Goal: Task Accomplishment & Management: Manage account settings

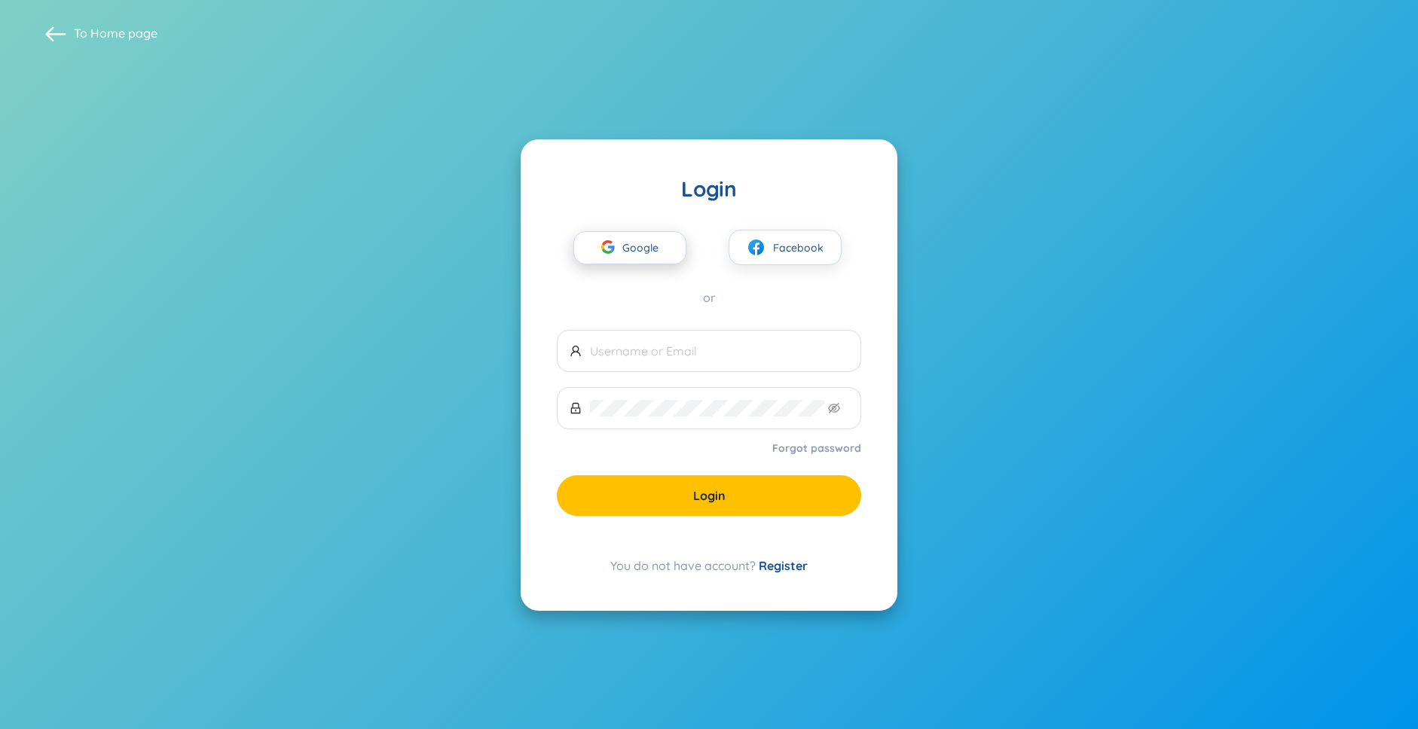
click at [621, 238] on div "button" at bounding box center [608, 249] width 29 height 33
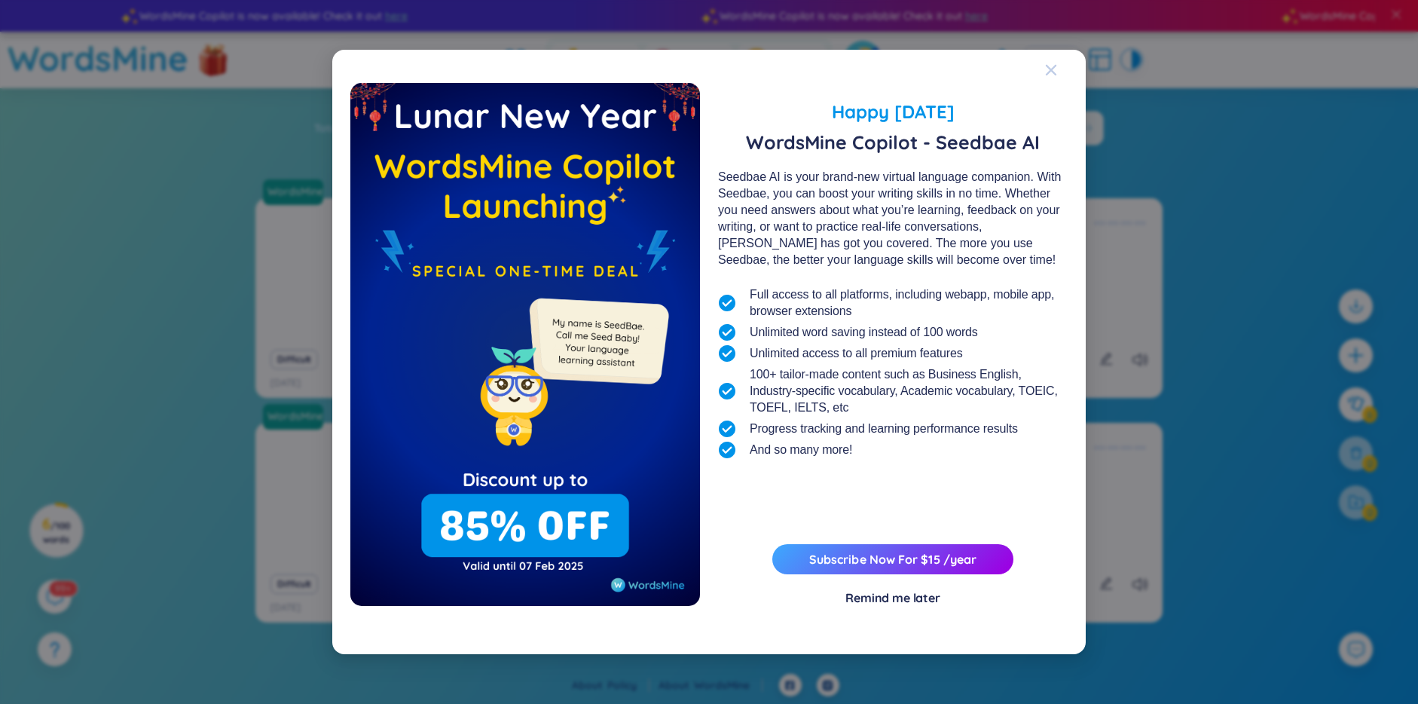
click at [1047, 69] on icon "Close" at bounding box center [1051, 70] width 12 height 12
click at [1057, 66] on span "Close" at bounding box center [1065, 70] width 41 height 41
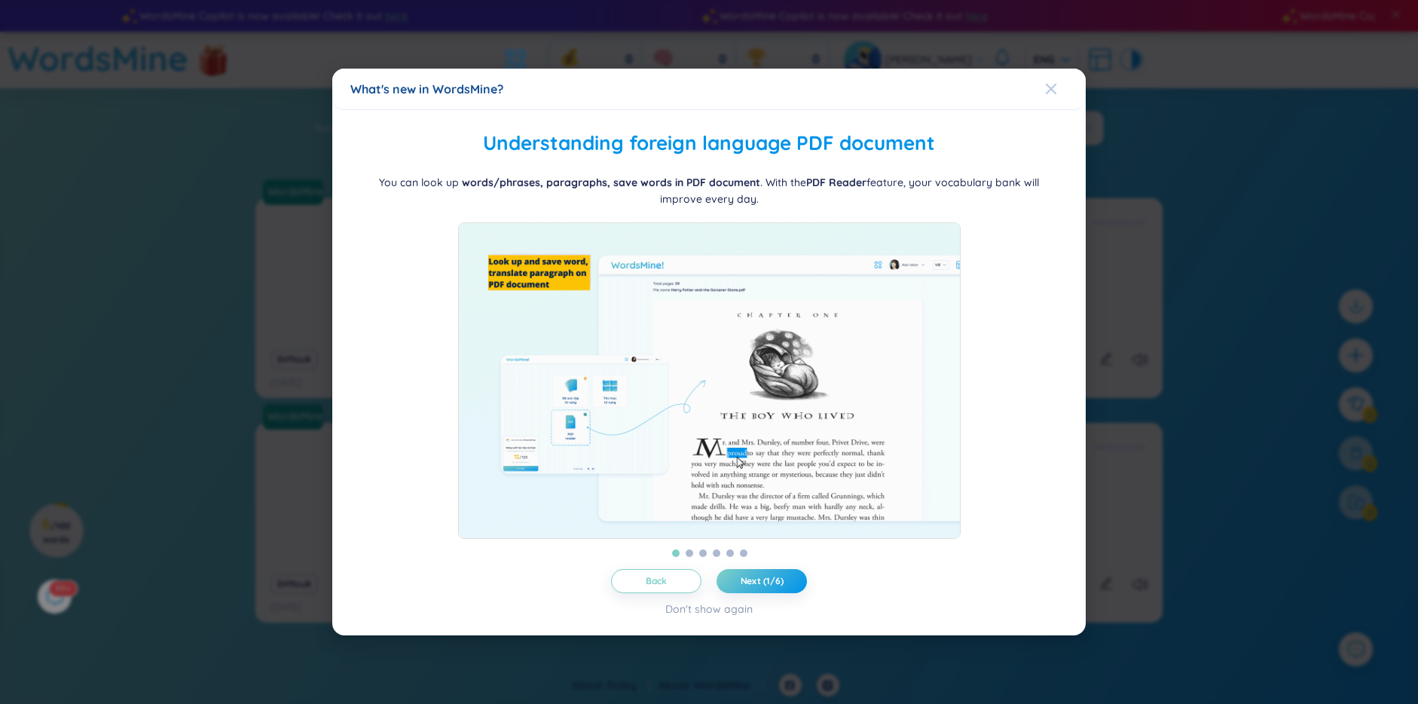
click at [1058, 77] on span "Close" at bounding box center [1065, 89] width 41 height 41
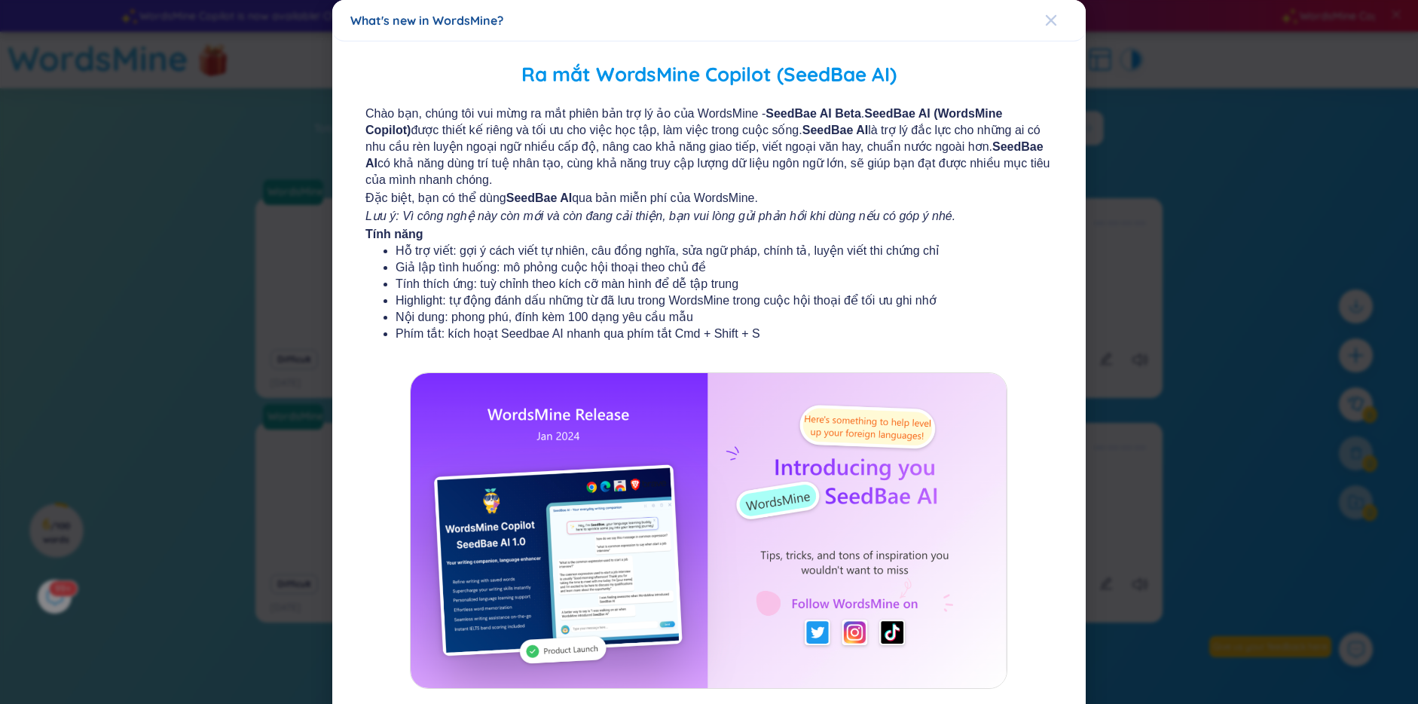
click at [1053, 26] on span "Close" at bounding box center [1065, 20] width 41 height 41
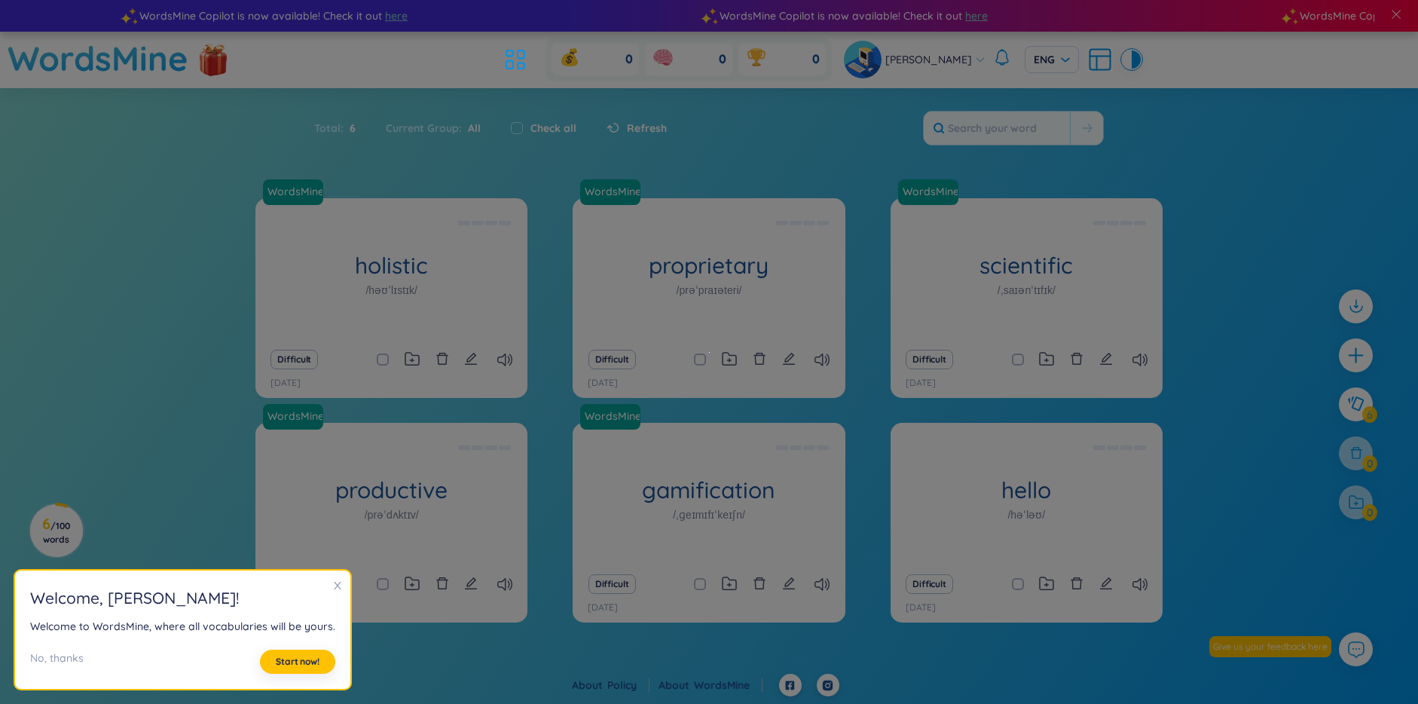
click at [1264, 151] on section "Sort Alphabet Ascending Alphabet Descending Time-based Ascending Time-based Des…" at bounding box center [709, 379] width 1418 height 583
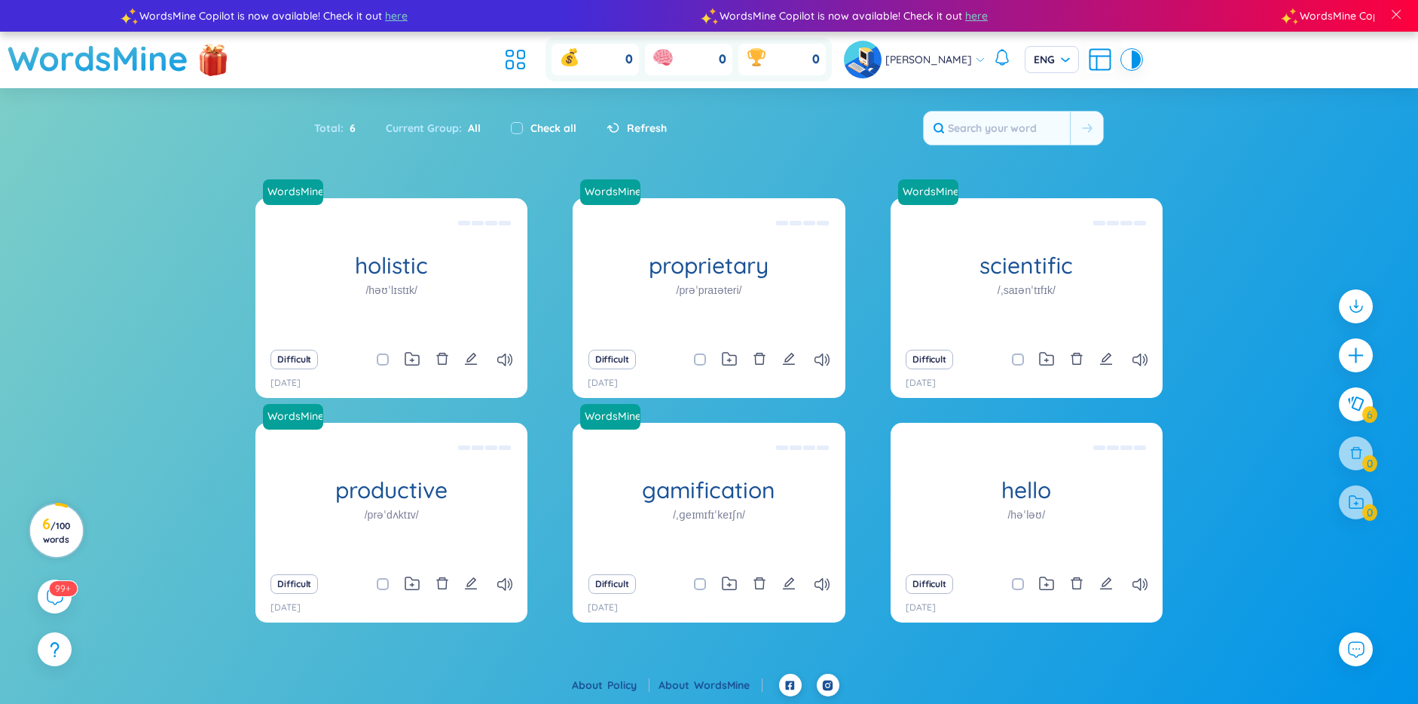
click at [65, 536] on span "/ 100 words" at bounding box center [56, 532] width 27 height 25
click at [128, 570] on div "WordsMine holistic /həʊˈlɪstɪk/ Toàn diện Eg: The holistic approach to healthca…" at bounding box center [709, 434] width 1418 height 473
click at [916, 53] on span "Hoang Nguyen" at bounding box center [928, 59] width 87 height 17
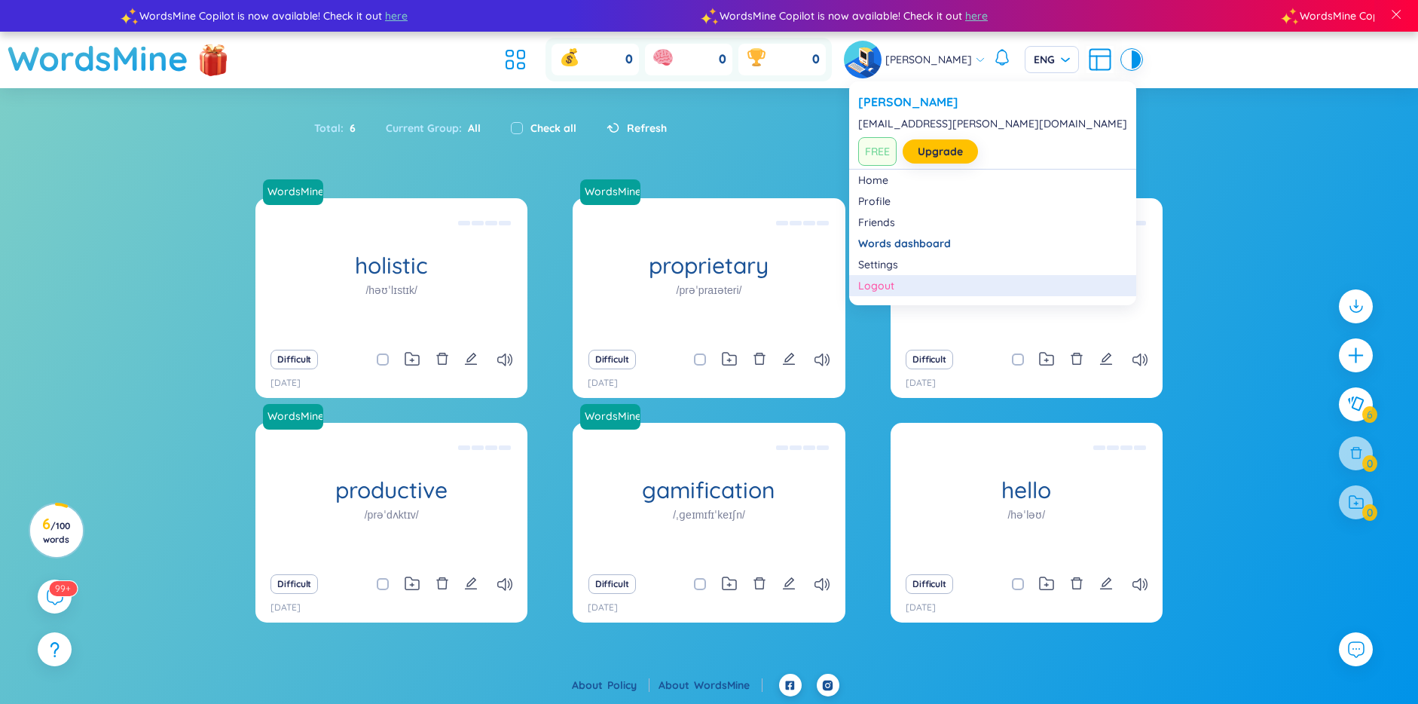
click at [889, 280] on div "Logout" at bounding box center [992, 285] width 269 height 15
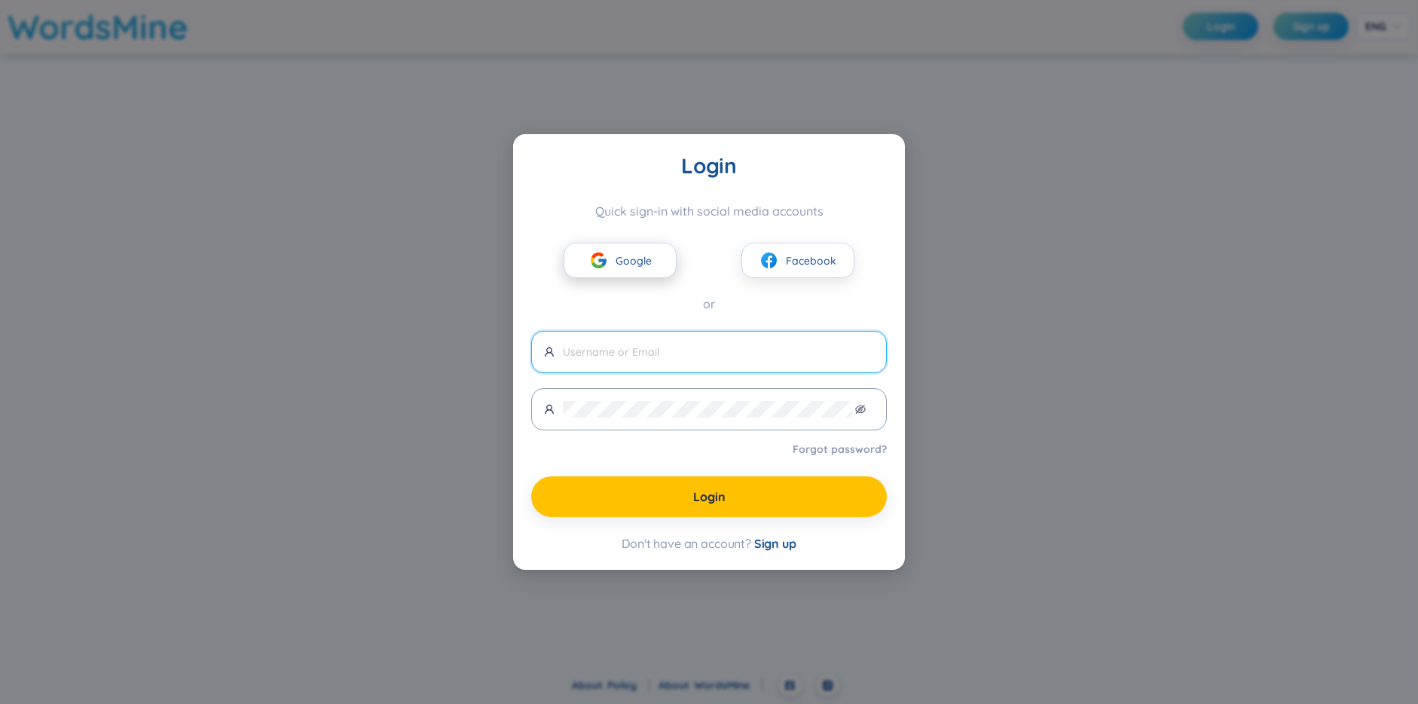
click at [628, 266] on span "Google" at bounding box center [634, 260] width 36 height 17
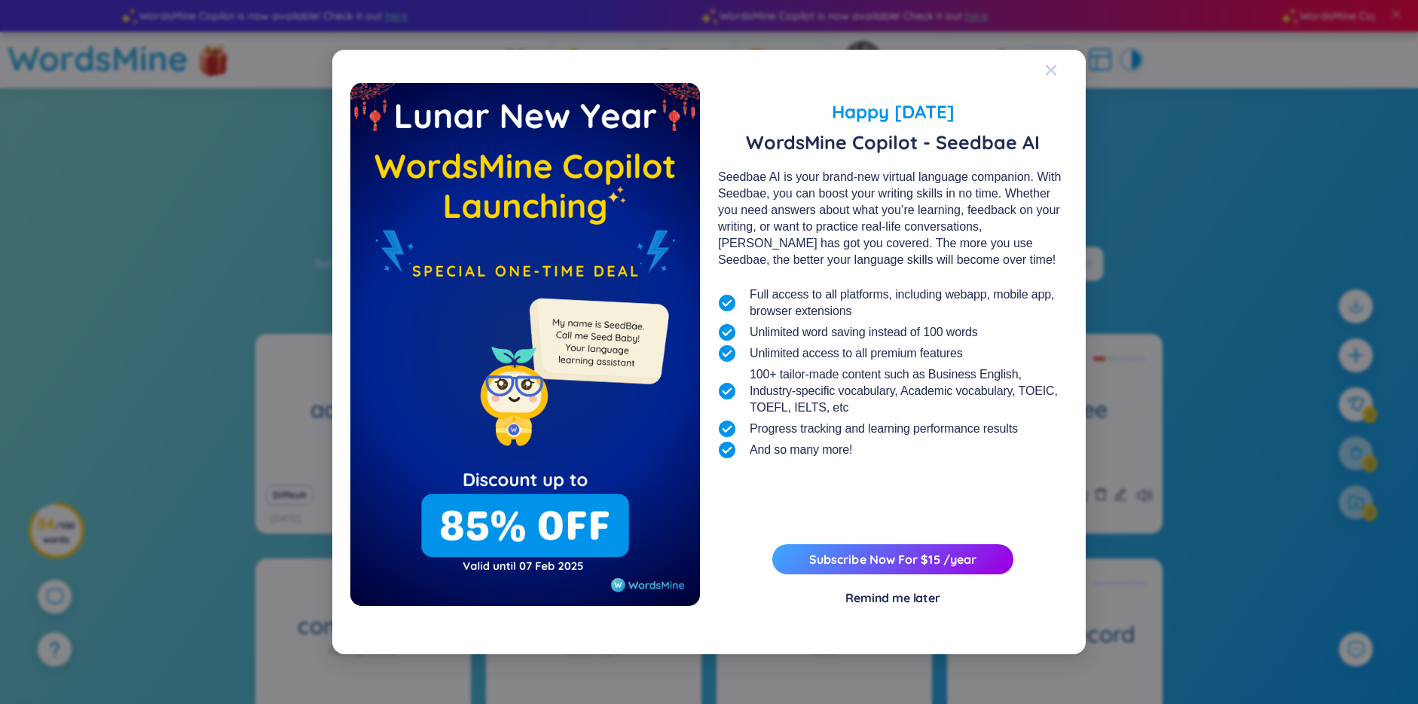
click at [1057, 62] on span "Close" at bounding box center [1065, 70] width 41 height 41
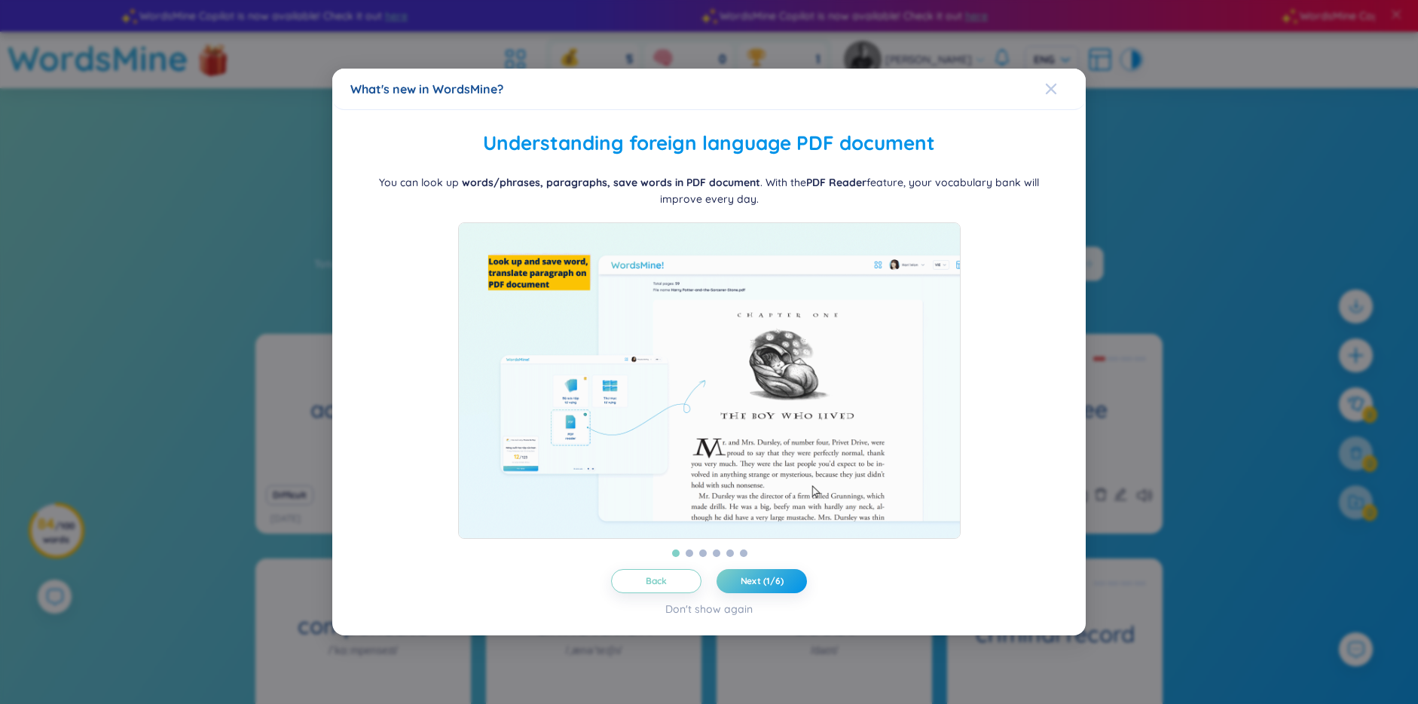
click at [1056, 69] on div "Close" at bounding box center [1051, 89] width 12 height 41
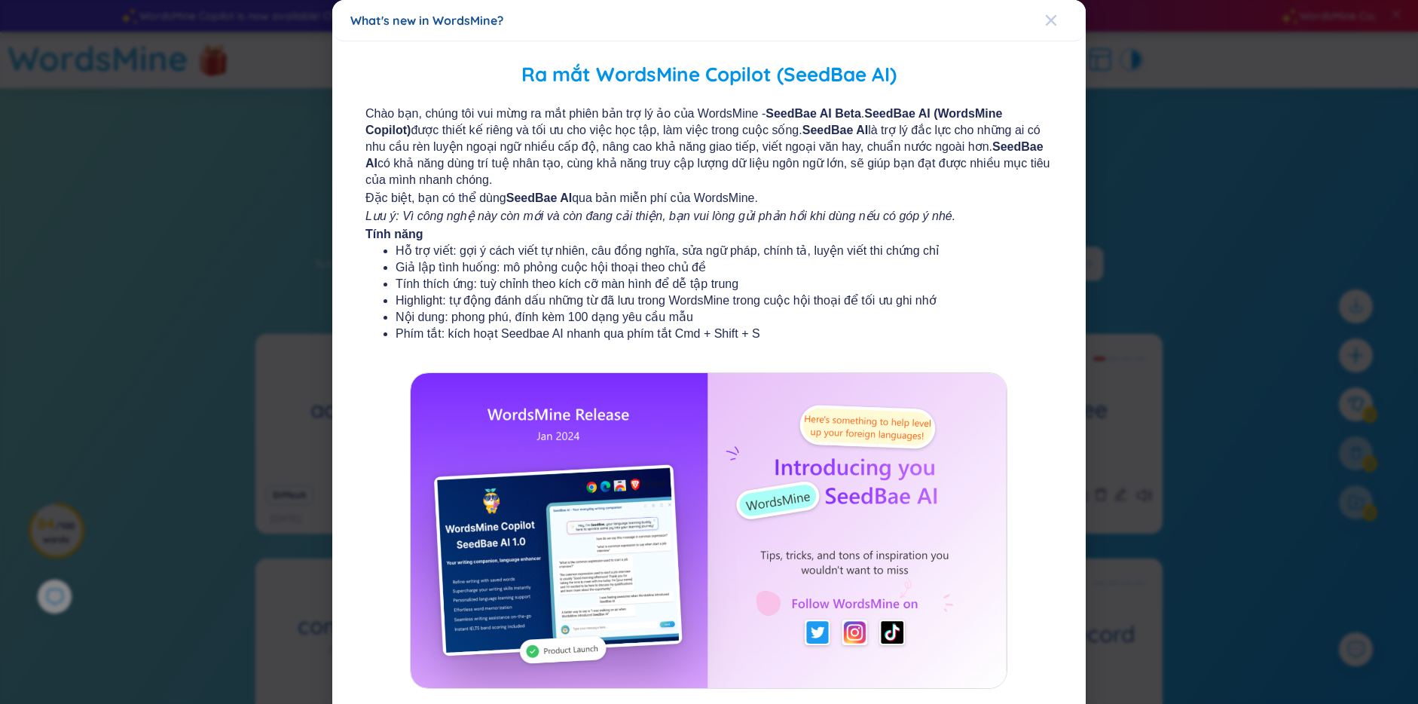
click at [1048, 22] on icon "Close" at bounding box center [1051, 20] width 12 height 12
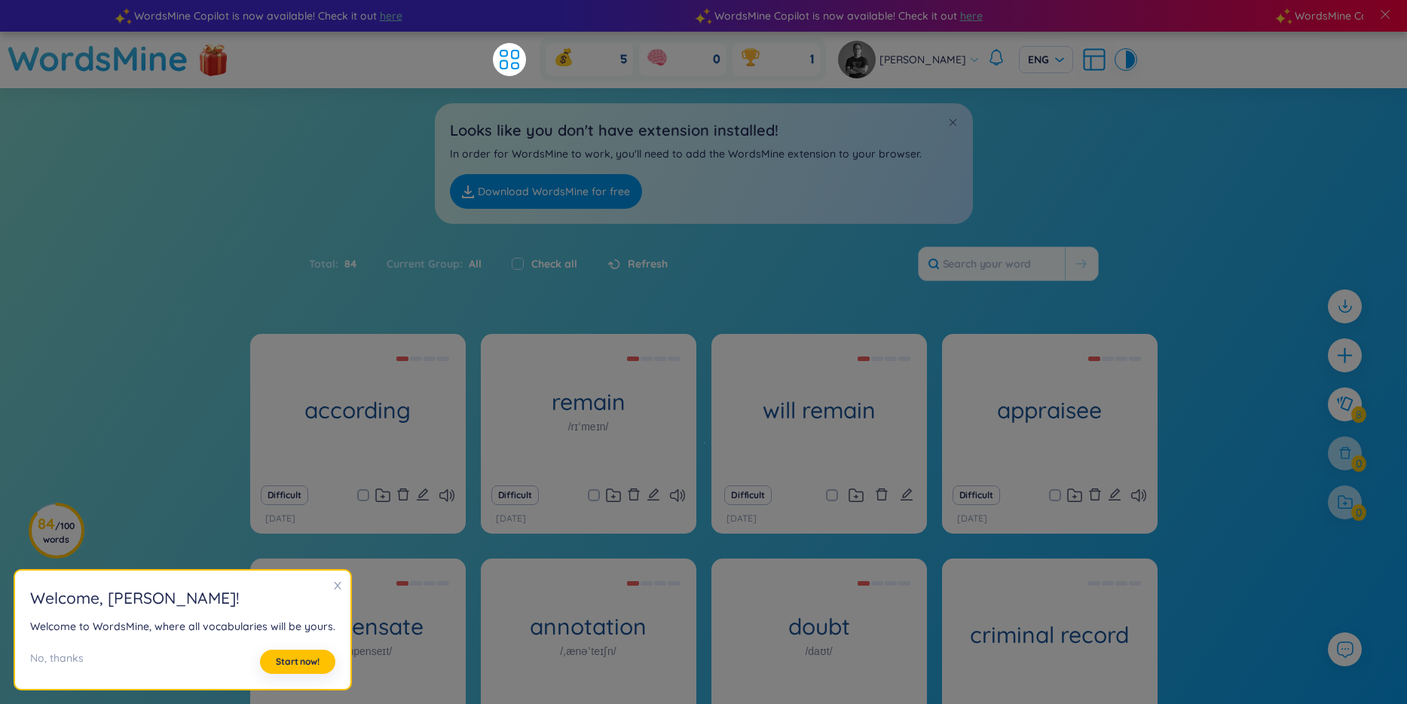
click at [1155, 149] on div "Looks like you don't have extension installed! In order for WordsMine to work, …" at bounding box center [703, 156] width 1407 height 136
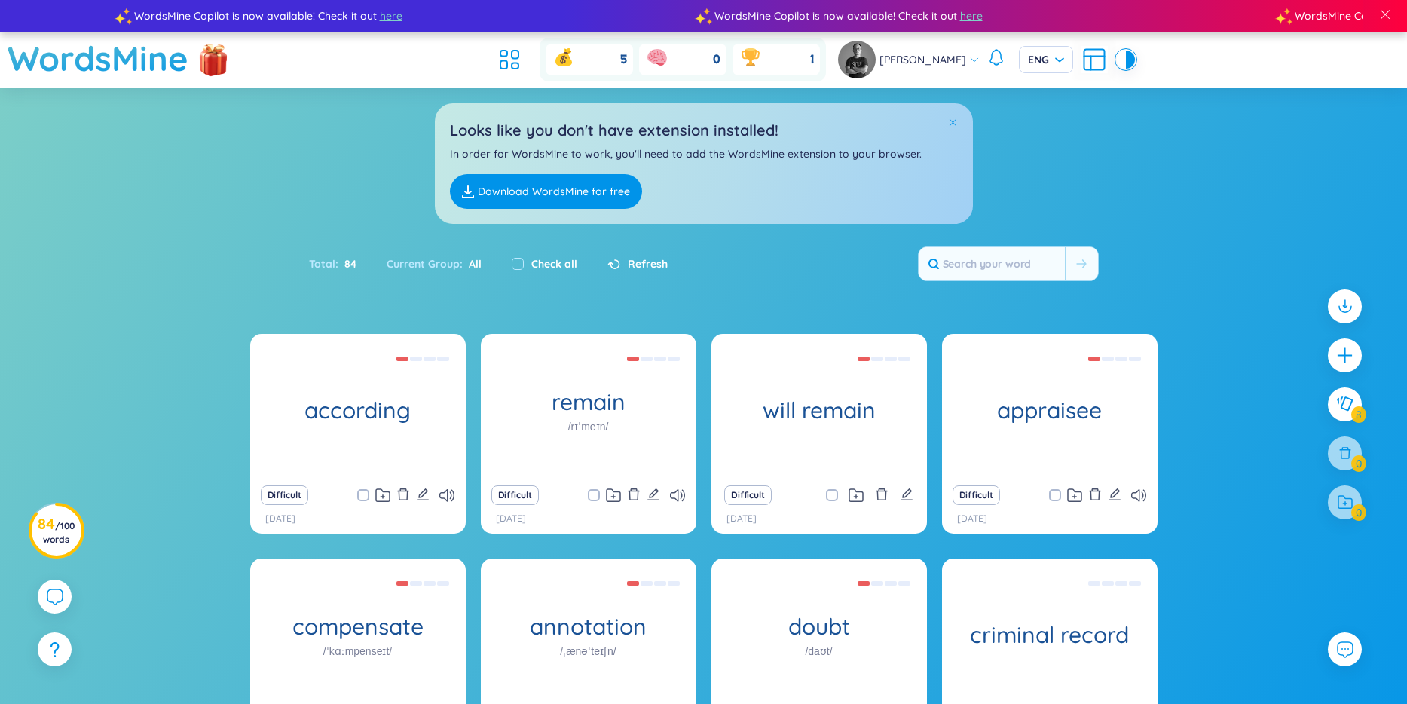
click at [949, 122] on span at bounding box center [952, 122] width 11 height 11
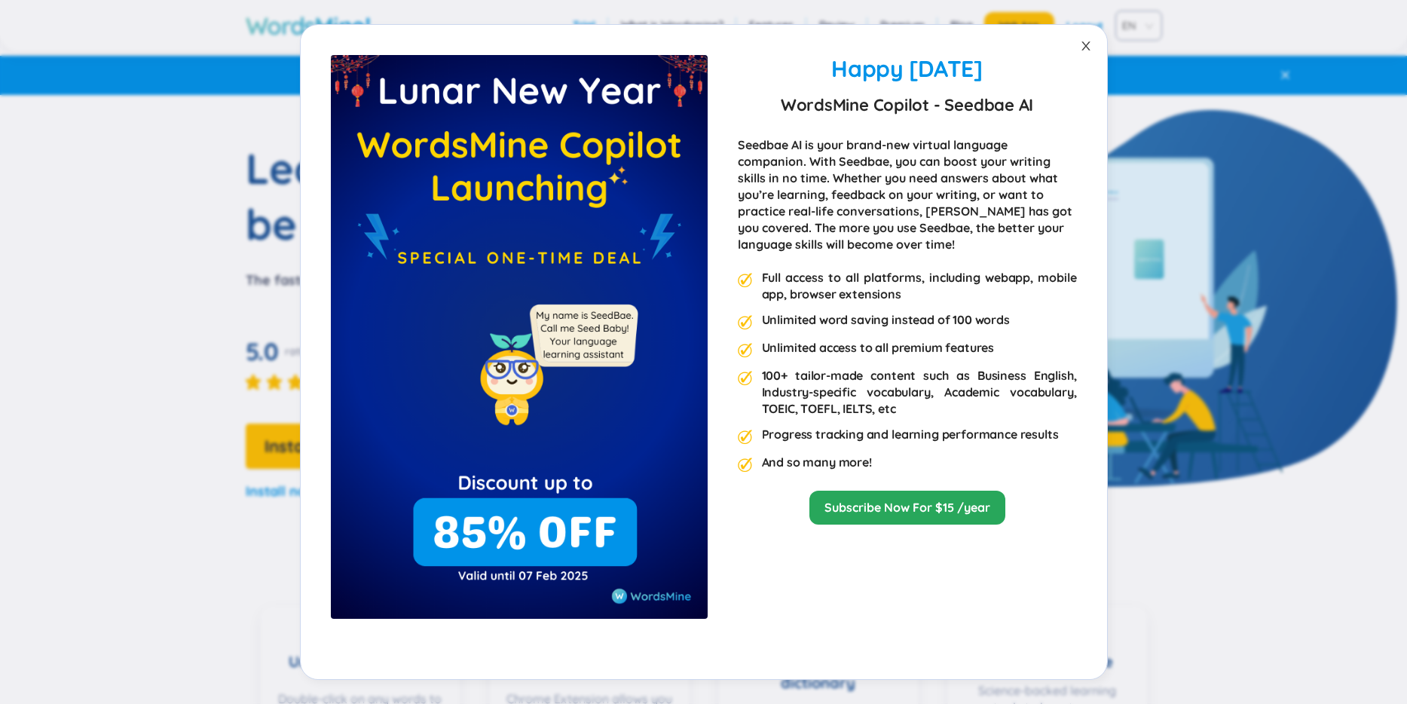
click at [1080, 49] on icon "close" at bounding box center [1086, 46] width 12 height 12
